Goal: Task Accomplishment & Management: Complete application form

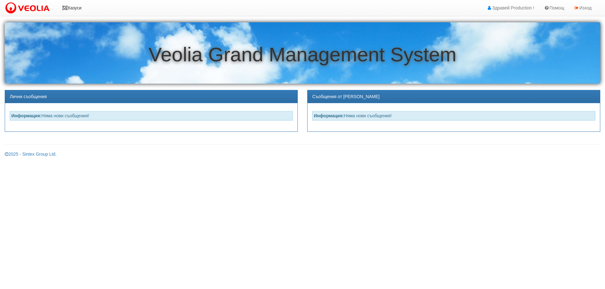
click at [80, 9] on link "Казуси" at bounding box center [71, 8] width 29 height 16
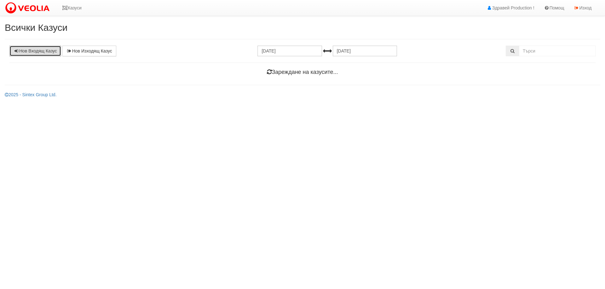
click at [25, 49] on link "Нов Входящ Казус" at bounding box center [35, 51] width 52 height 11
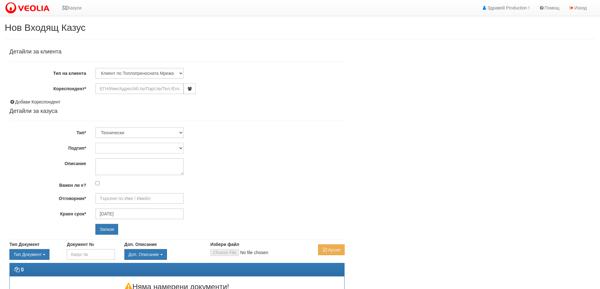
type input "[DATE]"
type input "[PERSON_NAME] - Технически"
click at [118, 89] on input "Кореспондент*" at bounding box center [139, 88] width 88 height 11
type input "187"
click at [95, 224] on input "Запази" at bounding box center [106, 229] width 23 height 11
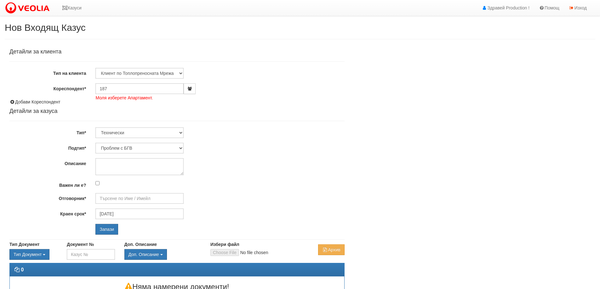
type input "Дончо Дончев - Технически"
click at [157, 88] on input "187" at bounding box center [139, 88] width 88 height 11
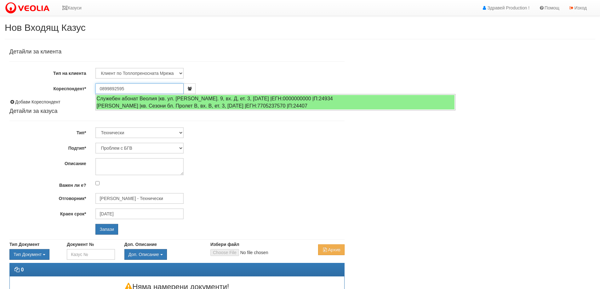
drag, startPoint x: 138, startPoint y: 91, endPoint x: 60, endPoint y: 92, distance: 78.4
click at [60, 92] on div "Кореспондент* 0899892595 Моля изберете Апартамент." at bounding box center [177, 88] width 345 height 11
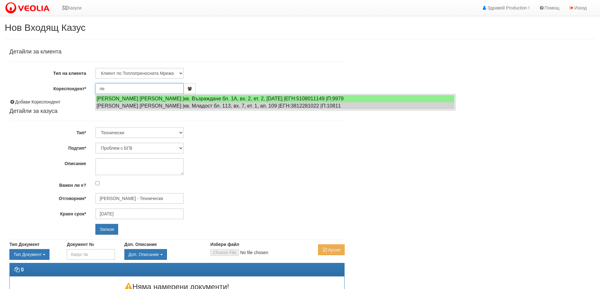
type input "п"
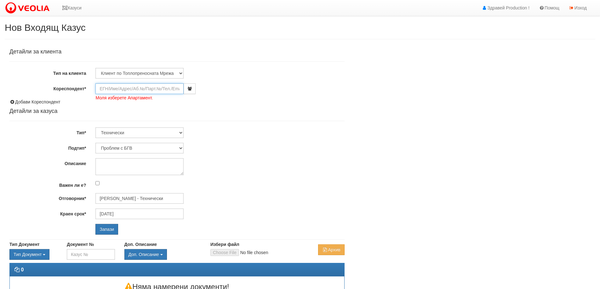
click at [112, 92] on input "Кореспондент*" at bounding box center [139, 88] width 88 height 11
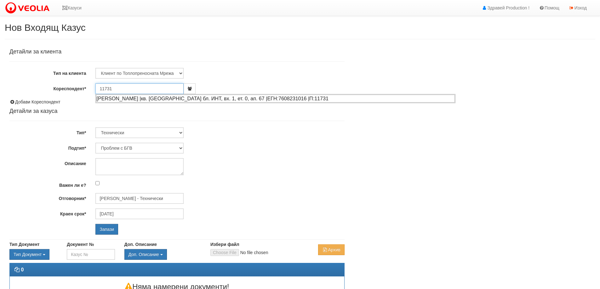
click at [126, 96] on div "ИРИНА ДЕМИРЕВА ДОБРЕВА |кв. Трошево бл. ИНТ, вх. 1, ет. 0, ап. 67 |ЕГН:76082310…" at bounding box center [275, 99] width 359 height 8
type input "ИРИНА ДЕМИРЕВА ДОБРЕВА"
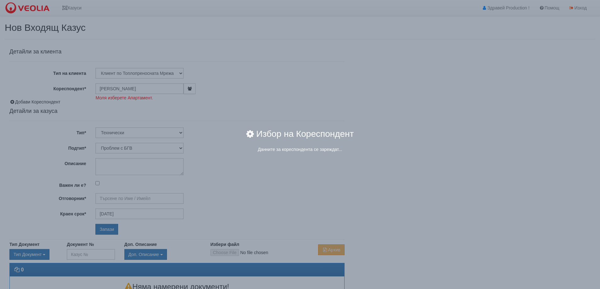
type input "[PERSON_NAME] - Технически"
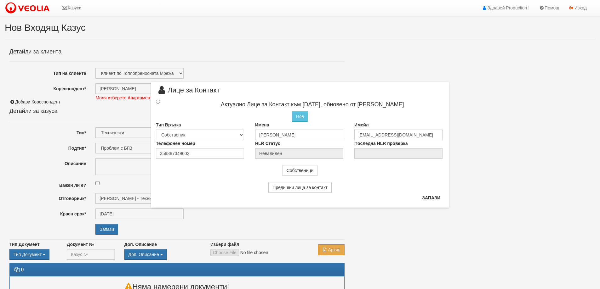
click at [161, 103] on div at bounding box center [163, 102] width 25 height 7
click at [158, 103] on input "radio" at bounding box center [158, 102] width 4 height 4
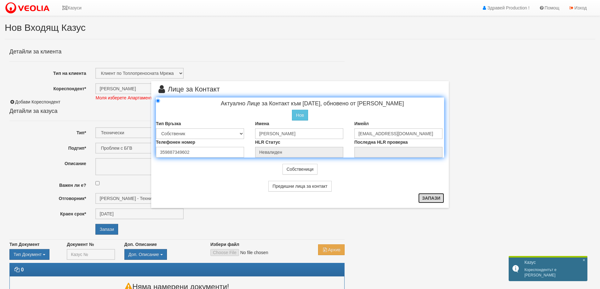
click at [436, 200] on button "Запази" at bounding box center [431, 198] width 26 height 10
radio input "true"
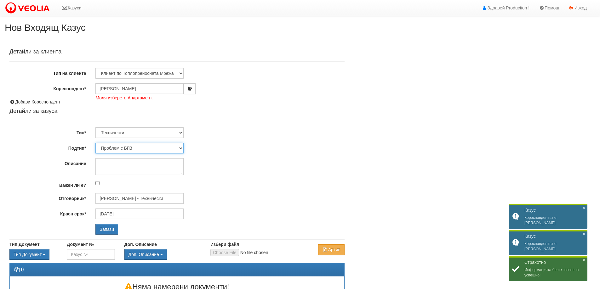
click at [174, 147] on select "Проблем с БГВ Теч ВОИ Теч БГВ Теч в АС Теч от водомер Проблем в АС Интервенция …" at bounding box center [139, 148] width 88 height 11
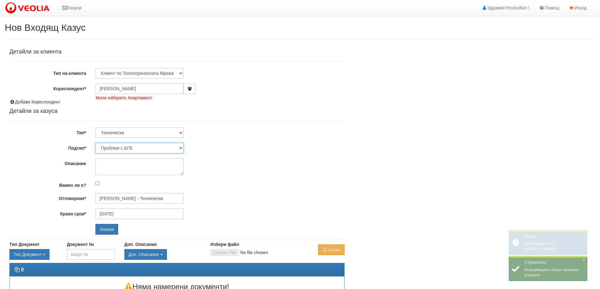
select select "Теч в АС"
click at [95, 143] on select "Проблем с БГВ Теч ВОИ Теч БГВ Теч в АС Теч от водомер Проблем в АС Интервенция …" at bounding box center [139, 148] width 88 height 11
type input "[DATE]"
type input "[PERSON_NAME] - Технически"
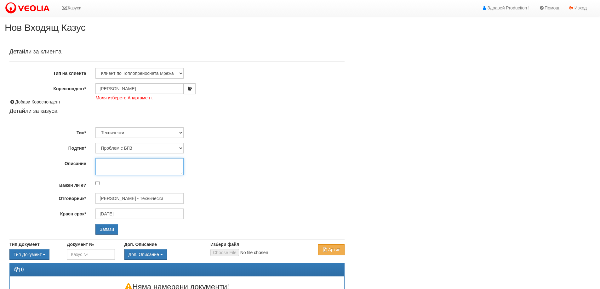
click at [125, 169] on textarea "Описание" at bounding box center [139, 166] width 88 height 17
type textarea "T"
type textarea "Теч в абонатна станция. Обаждане от [GEOGRAPHIC_DATA]."
click at [111, 231] on input "Запази" at bounding box center [106, 229] width 23 height 11
click at [101, 231] on input "Запази" at bounding box center [106, 229] width 23 height 11
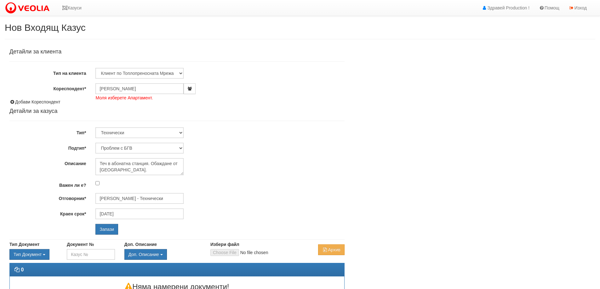
click at [296, 123] on div "Детайли за клиента Тип на клиента Клиент по Топлопреносната Мрежа Институция Па…" at bounding box center [176, 142] width 335 height 186
click at [147, 98] on span "Моля изберете Апартамент." at bounding box center [123, 98] width 57 height 6
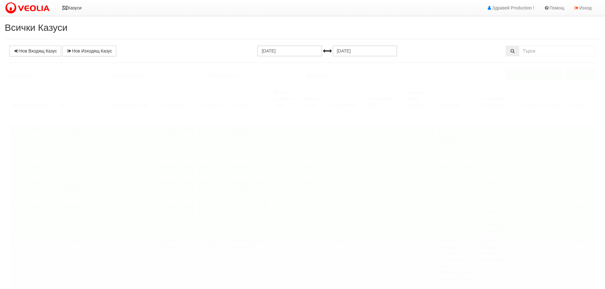
click at [77, 7] on link "Казуси" at bounding box center [71, 8] width 29 height 16
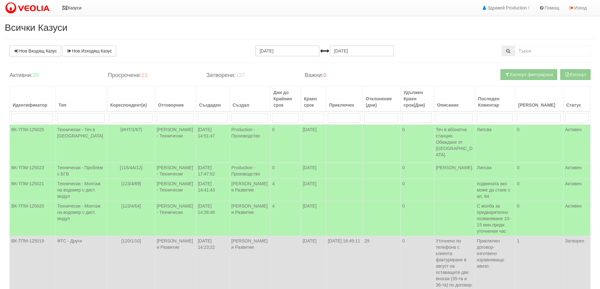
click at [74, 11] on link "Казуси" at bounding box center [71, 8] width 29 height 16
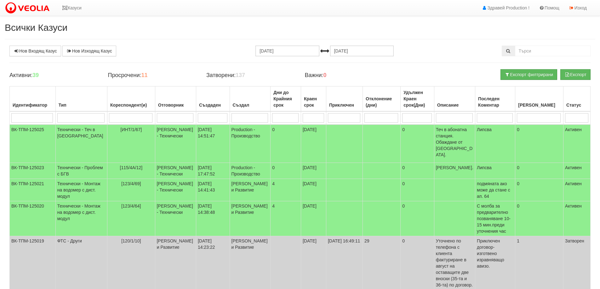
drag, startPoint x: 154, startPoint y: 30, endPoint x: 132, endPoint y: 15, distance: 27.0
click at [141, 12] on div "Казуси Здравей Production ! Помощ Изход" at bounding box center [291, 8] width 582 height 16
click at [69, 9] on link "Казуси" at bounding box center [71, 8] width 29 height 16
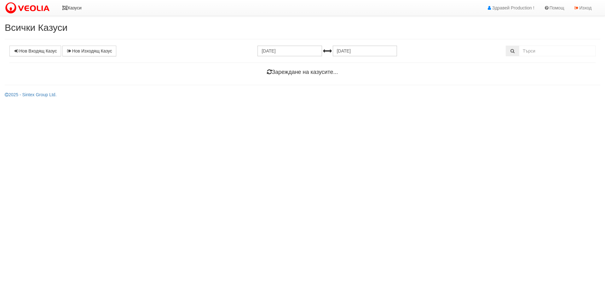
click at [73, 4] on link "Казуси" at bounding box center [71, 8] width 29 height 16
